Goal: Task Accomplishment & Management: Complete application form

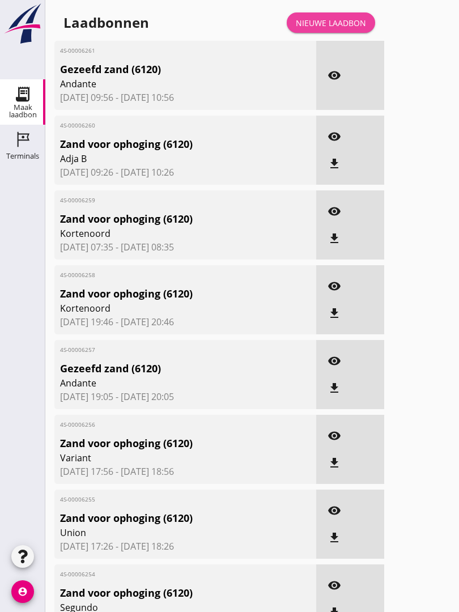
click at [341, 29] on div "Nieuwe laadbon" at bounding box center [331, 23] width 70 height 12
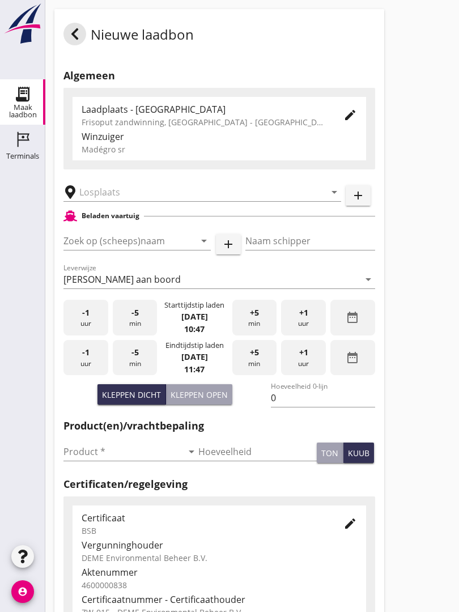
click at [132, 201] on input "text" at bounding box center [194, 192] width 230 height 18
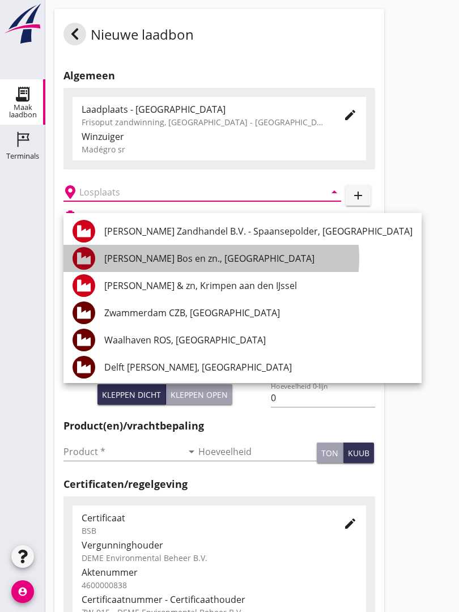
click at [155, 256] on div "[PERSON_NAME] Bos en zn., [GEOGRAPHIC_DATA]" at bounding box center [258, 259] width 308 height 14
type input "[PERSON_NAME] Bos en zn., [GEOGRAPHIC_DATA]"
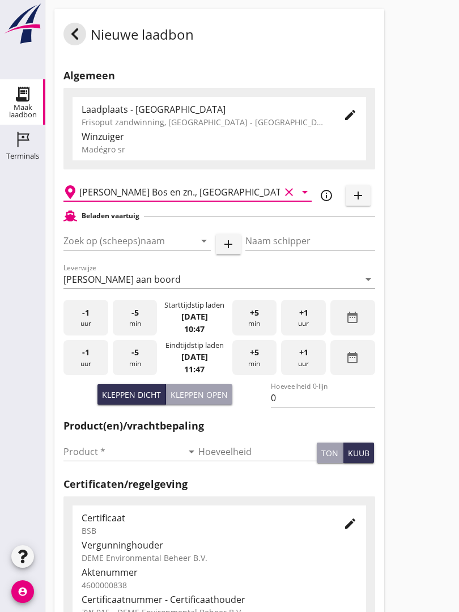
click at [110, 250] on input "Zoek op (scheeps)naam" at bounding box center [122, 241] width 116 height 18
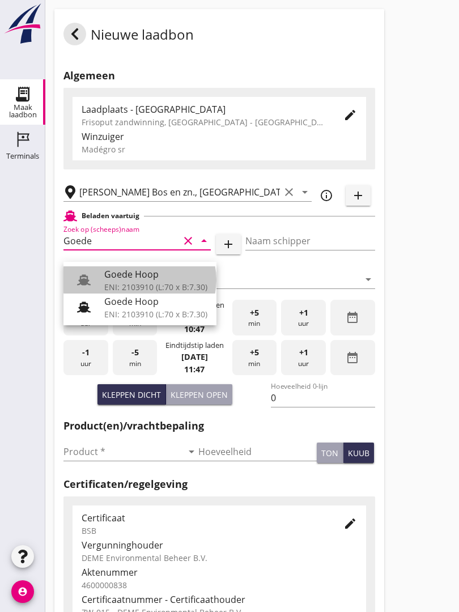
click at [143, 276] on div "Goede Hoop" at bounding box center [155, 275] width 103 height 14
type input "Goede Hoop"
type input "[PERSON_NAME]"
type input "555"
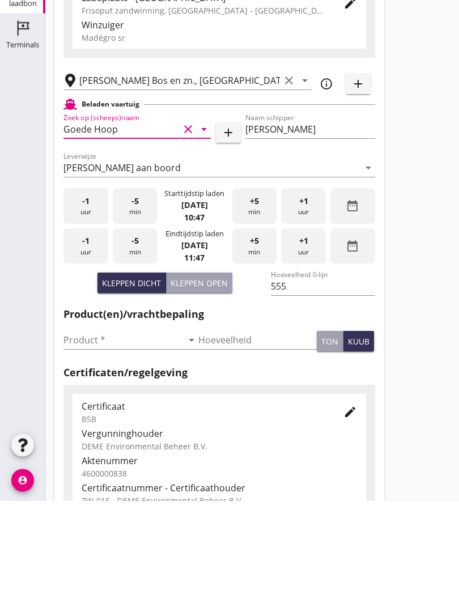
click at [81, 443] on input "Product *" at bounding box center [123, 452] width 119 height 18
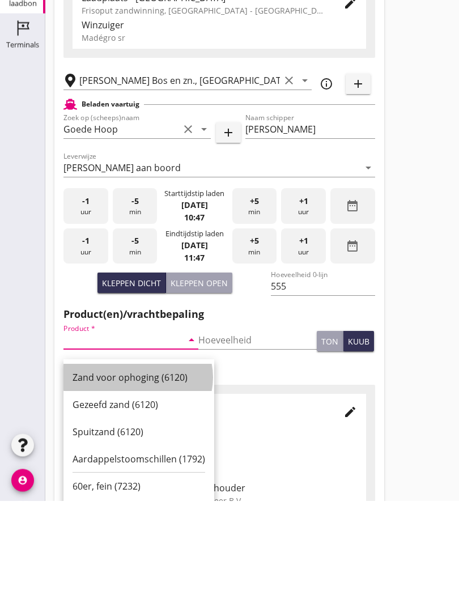
click at [131, 483] on div "Zand voor ophoging (6120)" at bounding box center [139, 490] width 133 height 14
type input "Zand voor ophoging (6120)"
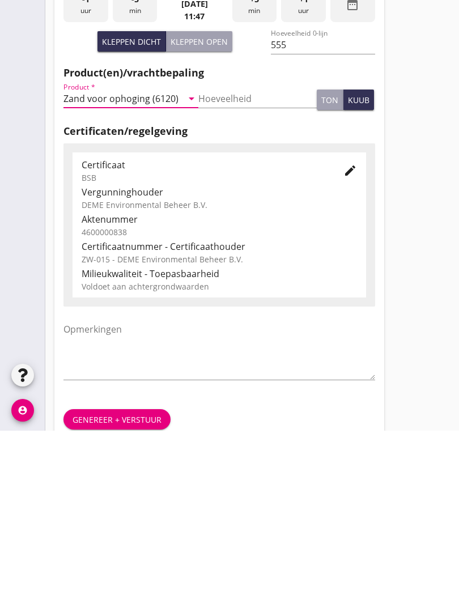
scroll to position [198, 0]
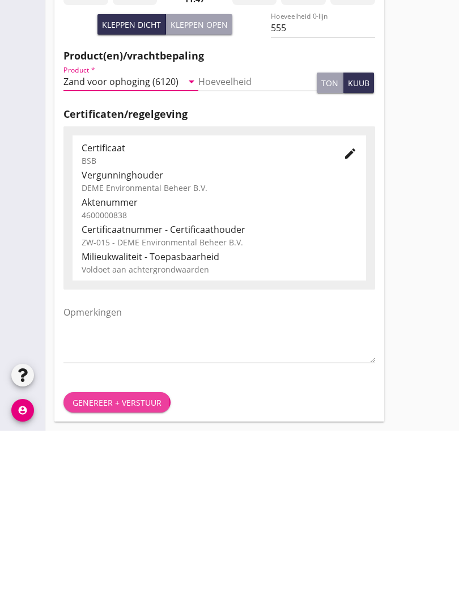
click at [138, 578] on div "Genereer + verstuur" at bounding box center [117, 584] width 89 height 12
